Goal: Information Seeking & Learning: Learn about a topic

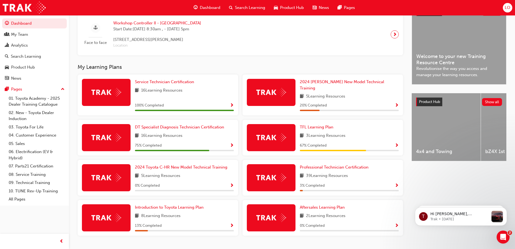
scroll to position [135, 0]
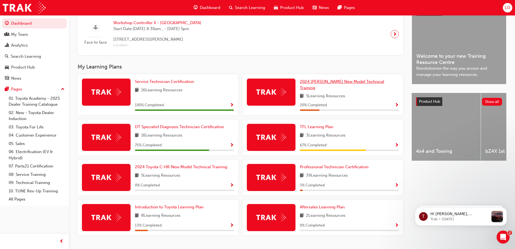
click at [324, 85] on span "2024 [PERSON_NAME] New Model Technical Training" at bounding box center [342, 84] width 84 height 11
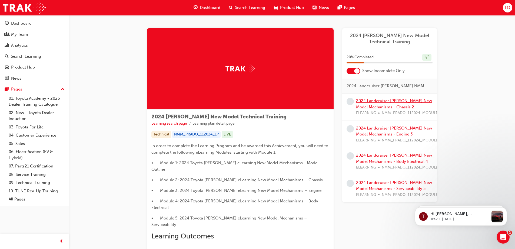
click at [380, 101] on link "2024 Landcruiser [PERSON_NAME] New Model Mechanisms - Chassis 2" at bounding box center [394, 103] width 76 height 11
